Goal: Information Seeking & Learning: Understand process/instructions

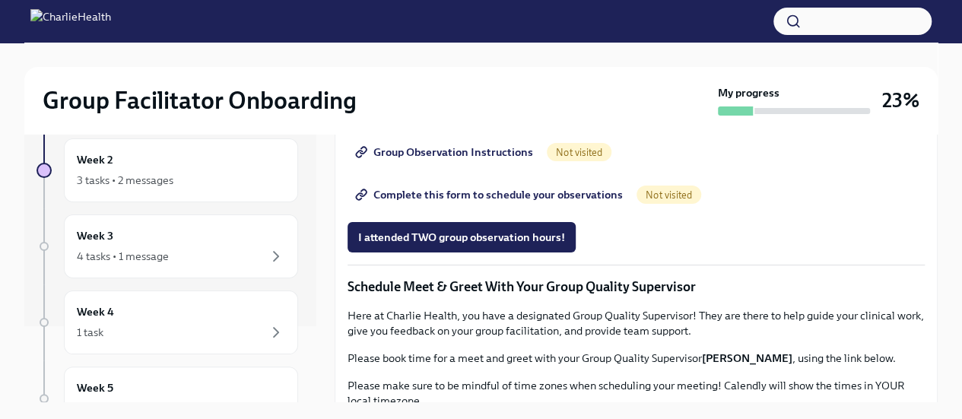
scroll to position [913, 0]
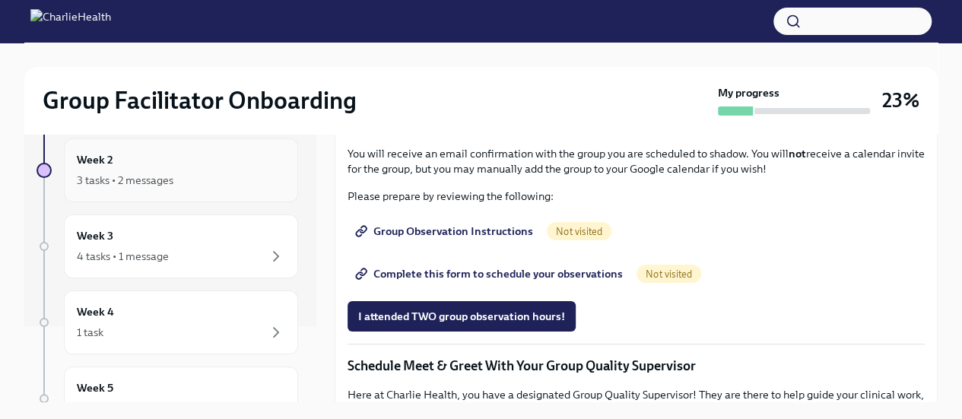
click at [152, 173] on div "3 tasks • 2 messages" at bounding box center [125, 180] width 97 height 15
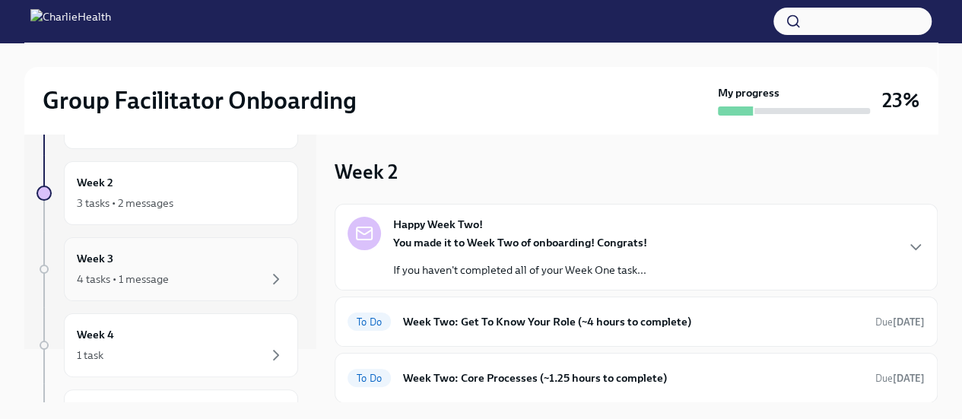
scroll to position [76, 0]
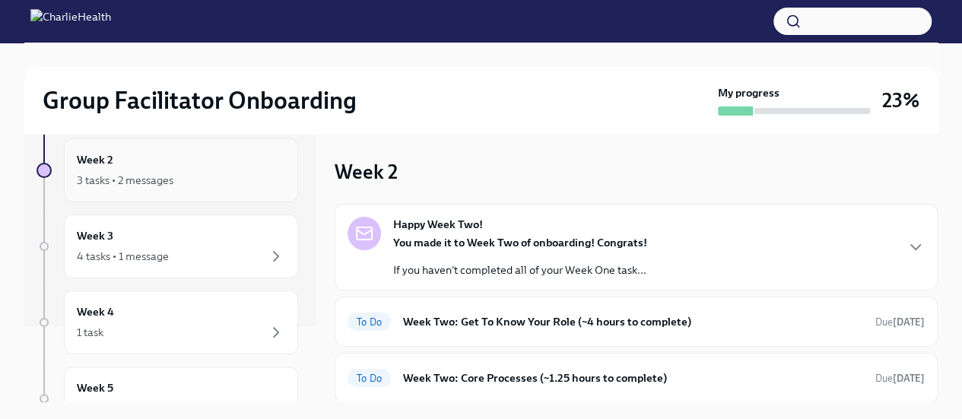
click at [124, 155] on div "Week 2 3 tasks • 2 messages" at bounding box center [181, 170] width 208 height 38
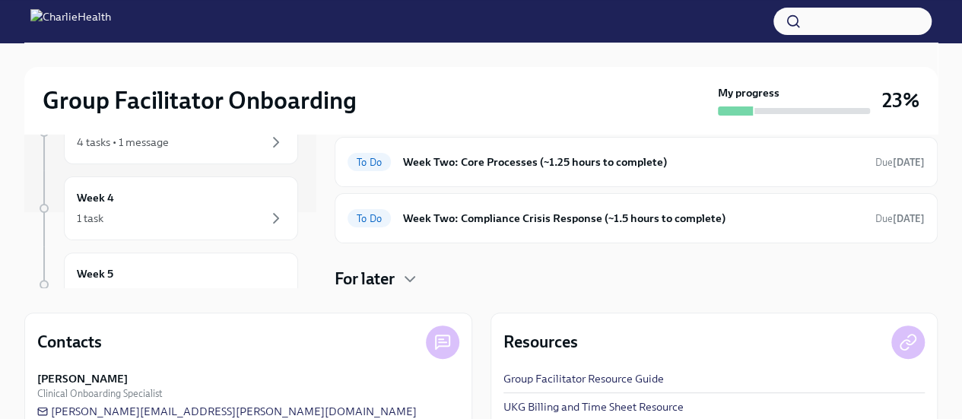
scroll to position [218, 0]
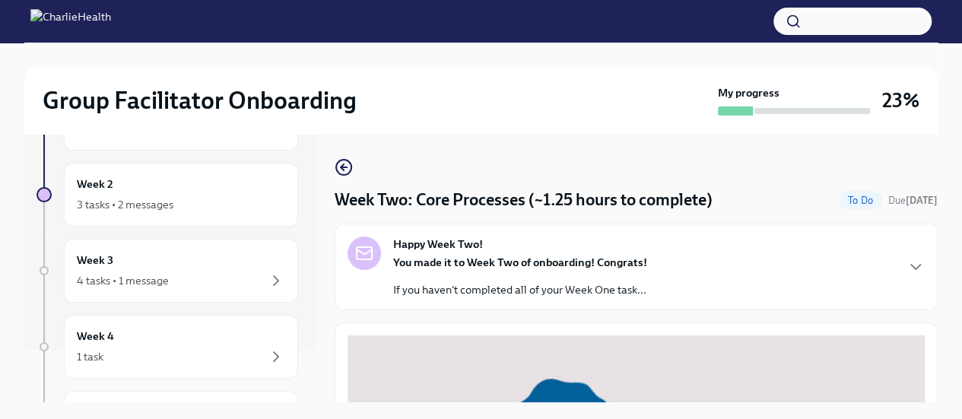
scroll to position [76, 0]
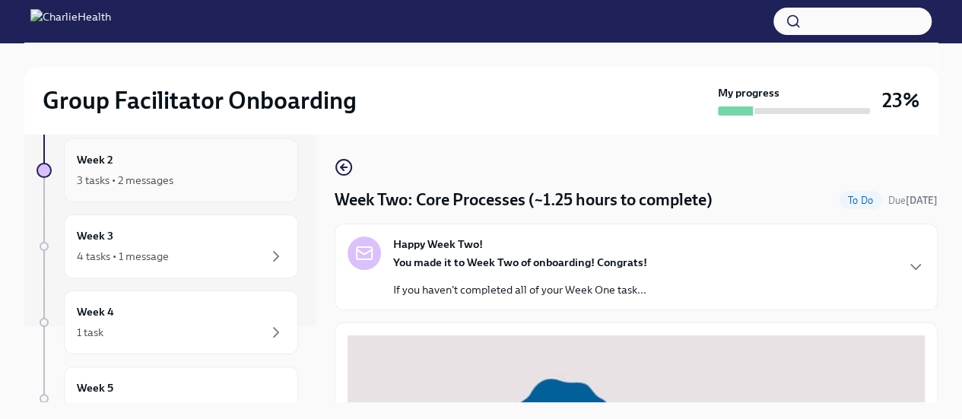
click at [95, 155] on h6 "Week 2" at bounding box center [95, 159] width 37 height 17
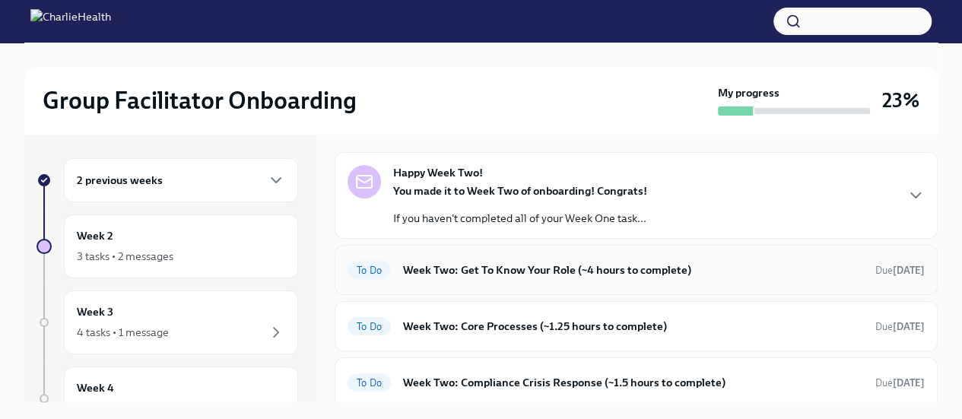
scroll to position [76, 0]
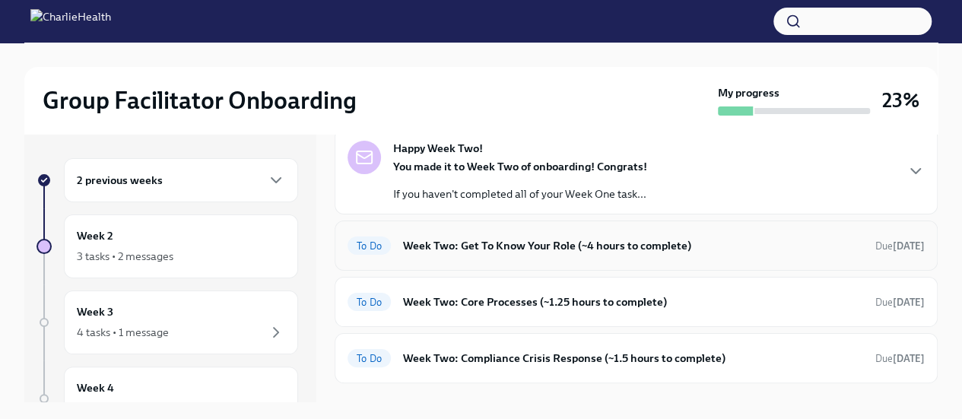
click at [421, 240] on h6 "Week Two: Get To Know Your Role (~4 hours to complete)" at bounding box center [633, 245] width 460 height 17
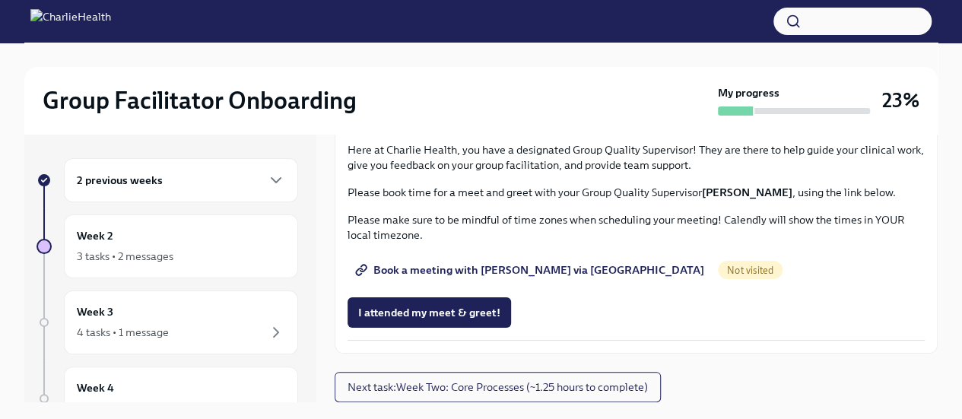
scroll to position [1217, 0]
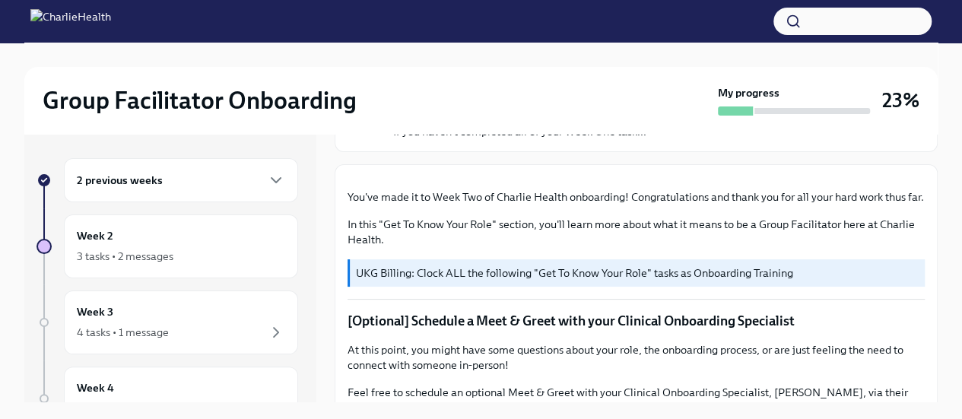
scroll to position [0, 0]
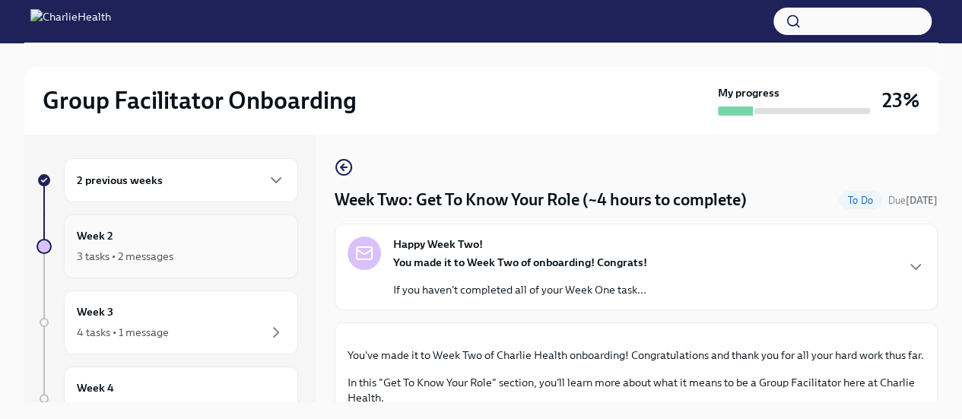
click at [98, 229] on h6 "Week 2" at bounding box center [95, 235] width 37 height 17
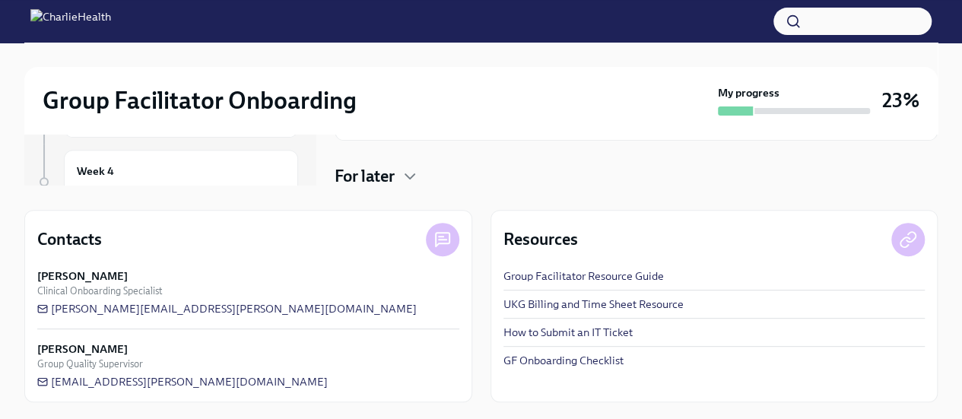
scroll to position [218, 0]
click at [408, 173] on icon "button" at bounding box center [409, 175] width 9 height 5
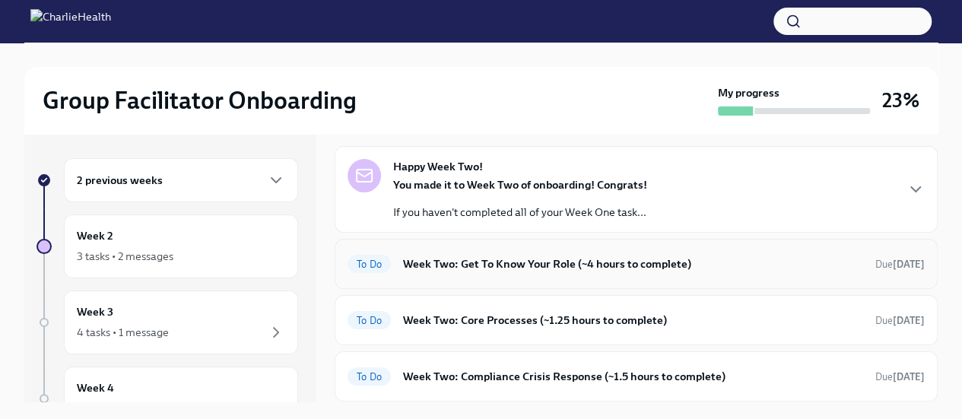
scroll to position [36, 0]
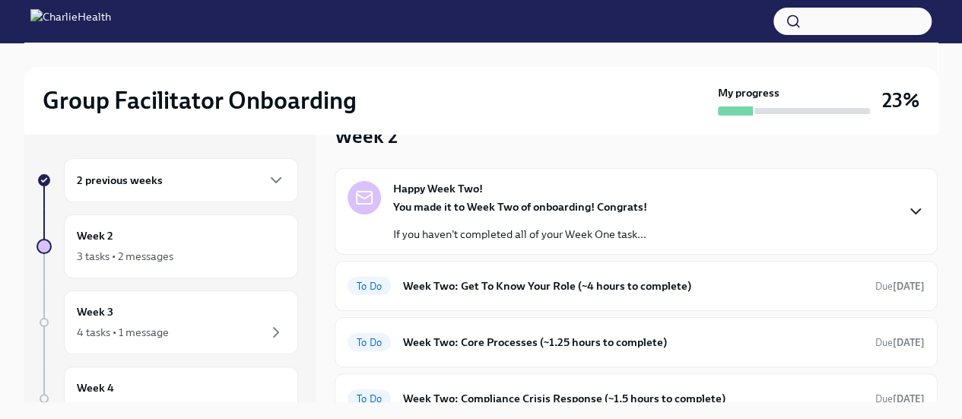
click at [907, 211] on icon "button" at bounding box center [916, 211] width 18 height 18
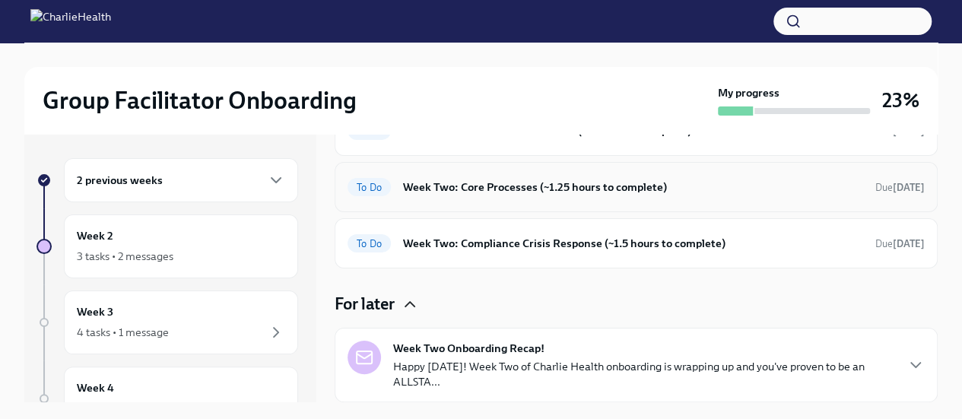
scroll to position [445, 0]
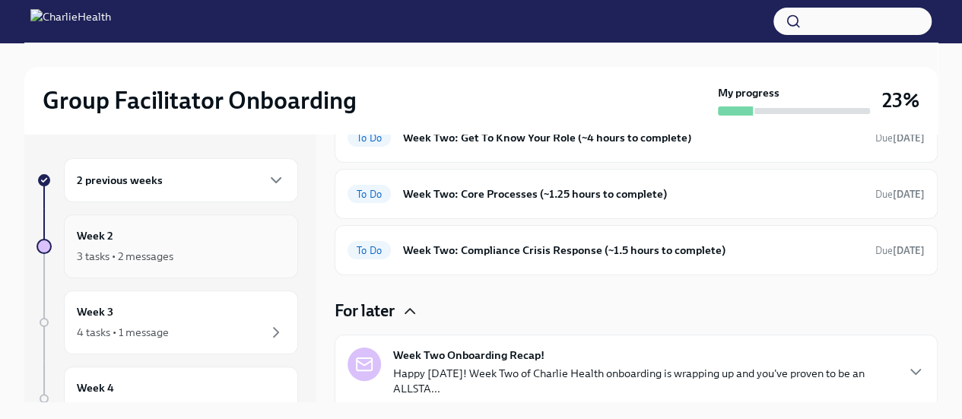
click at [101, 253] on div "3 tasks • 2 messages" at bounding box center [125, 256] width 97 height 15
click at [272, 180] on icon "button" at bounding box center [276, 180] width 9 height 5
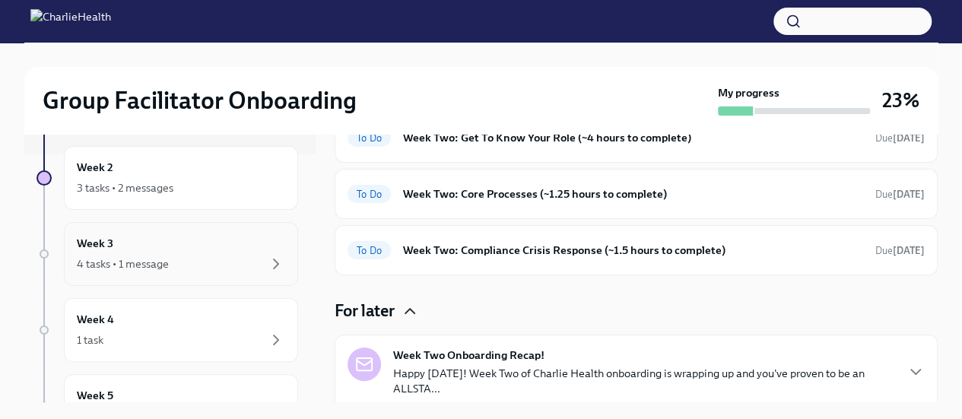
scroll to position [228, 0]
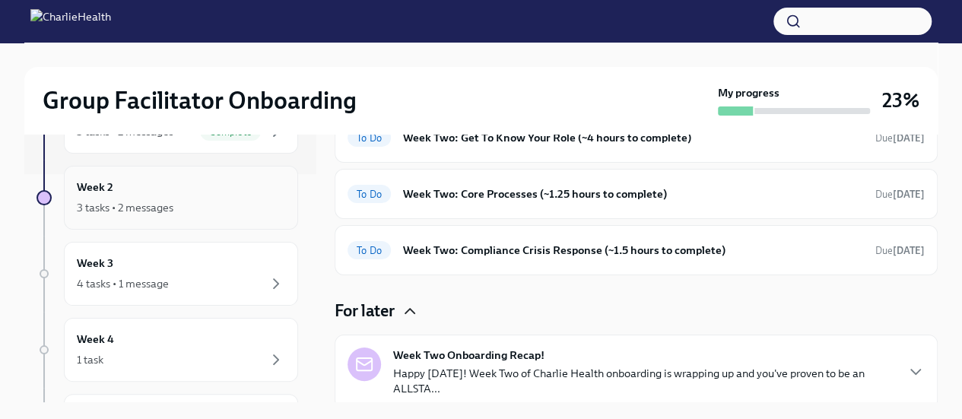
click at [113, 182] on div "Week 2 3 tasks • 2 messages" at bounding box center [181, 198] width 208 height 38
click at [192, 205] on div "3 tasks • 2 messages" at bounding box center [181, 208] width 208 height 18
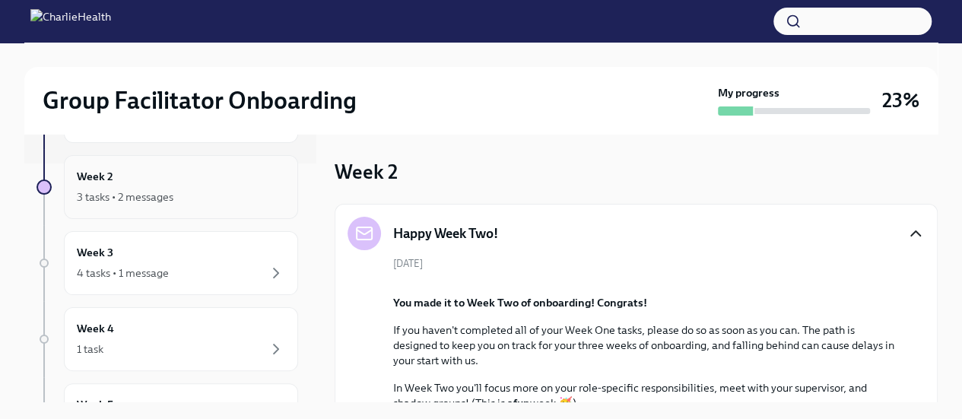
scroll to position [215, 0]
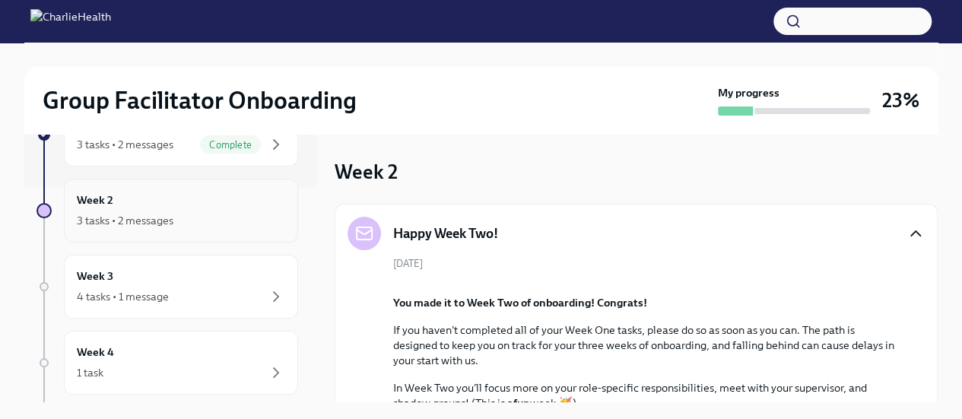
click at [200, 211] on div "3 tasks • 2 messages" at bounding box center [181, 220] width 208 height 18
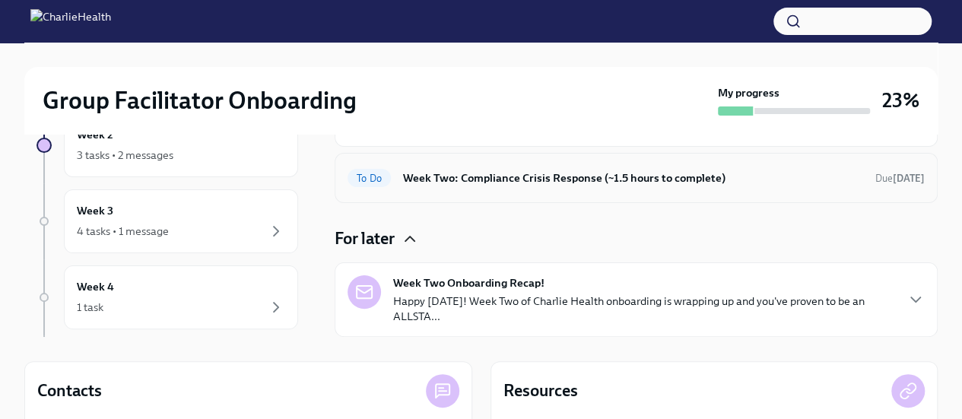
scroll to position [521, 0]
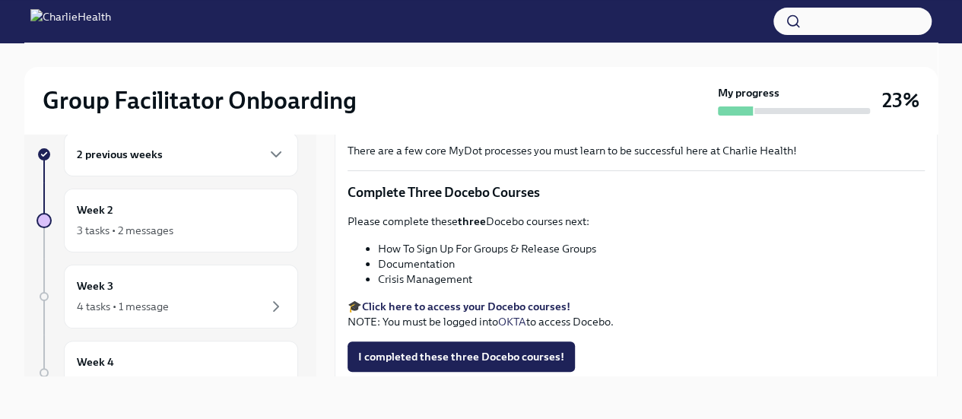
scroll to position [587, 0]
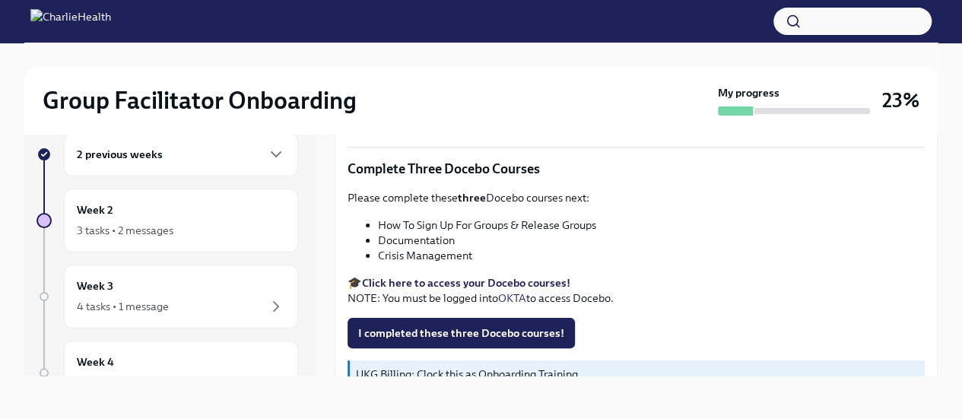
click at [453, 276] on strong "Click here to access your Docebo courses!" at bounding box center [466, 283] width 208 height 14
